Goal: Information Seeking & Learning: Learn about a topic

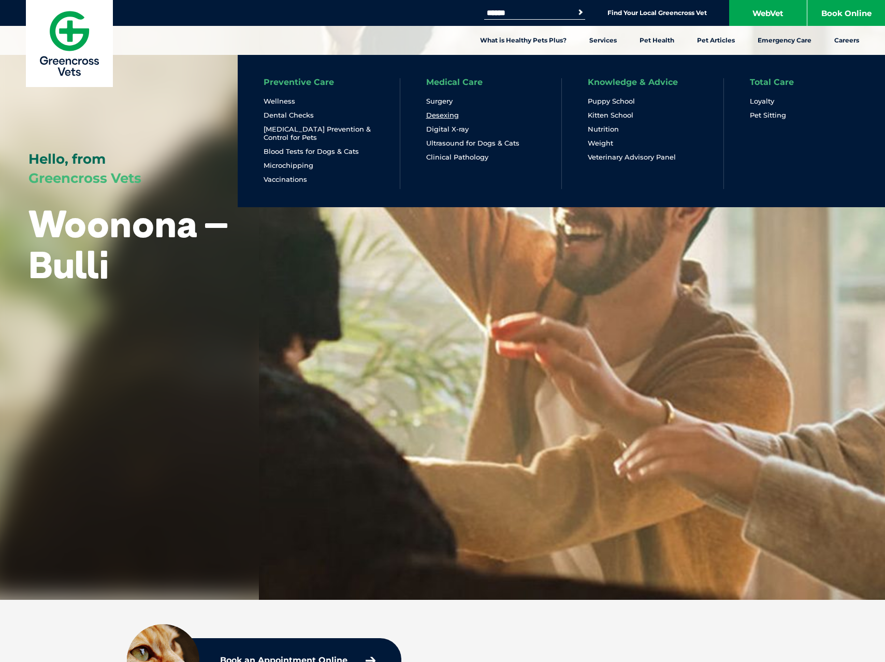
click at [445, 116] on link "Desexing" at bounding box center [442, 115] width 33 height 9
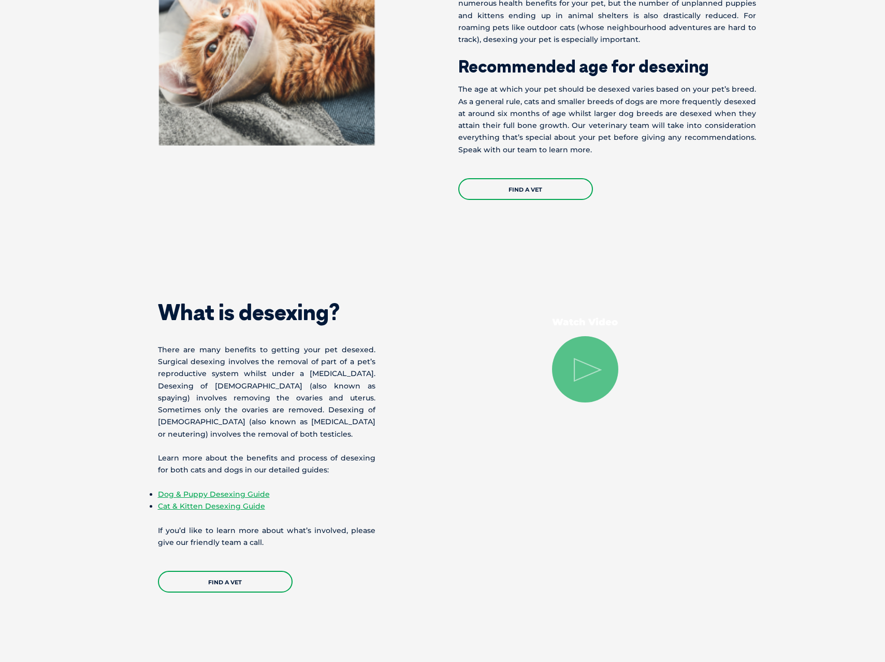
scroll to position [797, 0]
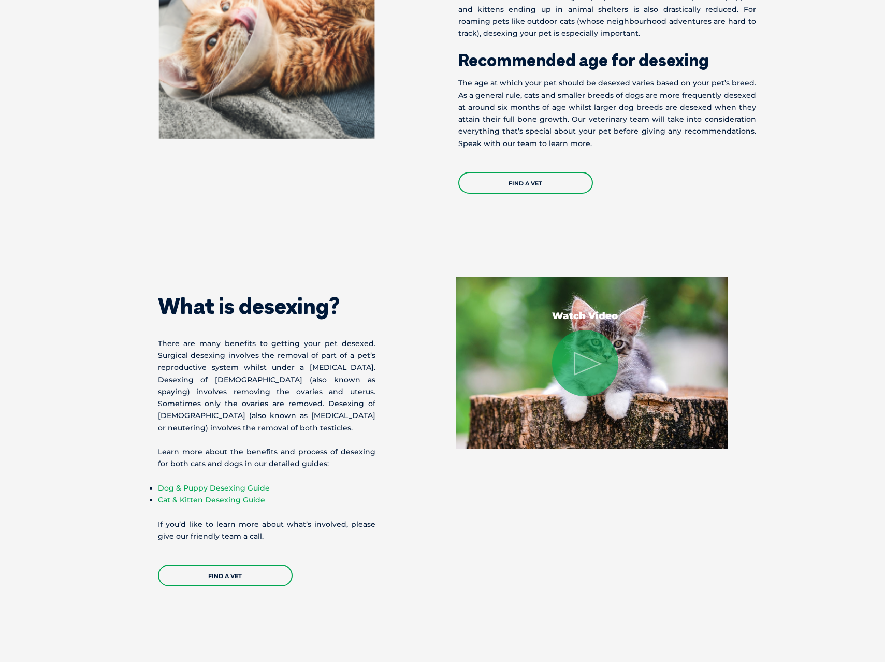
click at [196, 489] on link "Dog & Puppy Desexing Guide" at bounding box center [214, 487] width 112 height 9
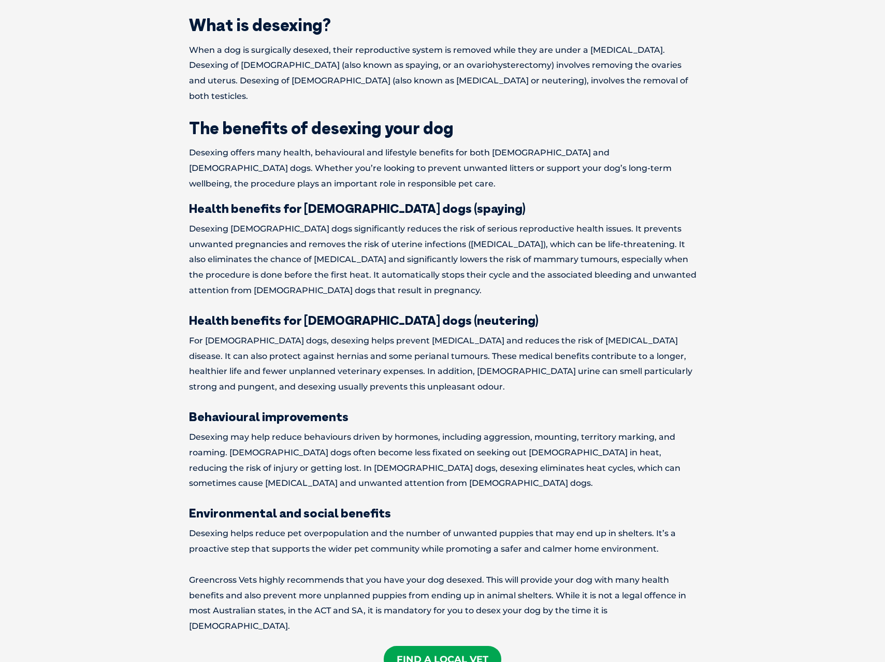
scroll to position [438, 0]
